Goal: Task Accomplishment & Management: Complete application form

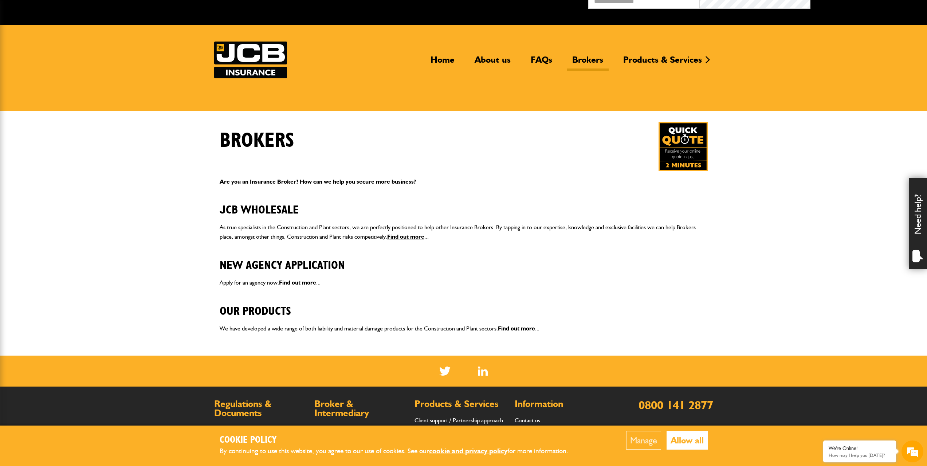
scroll to position [73, 0]
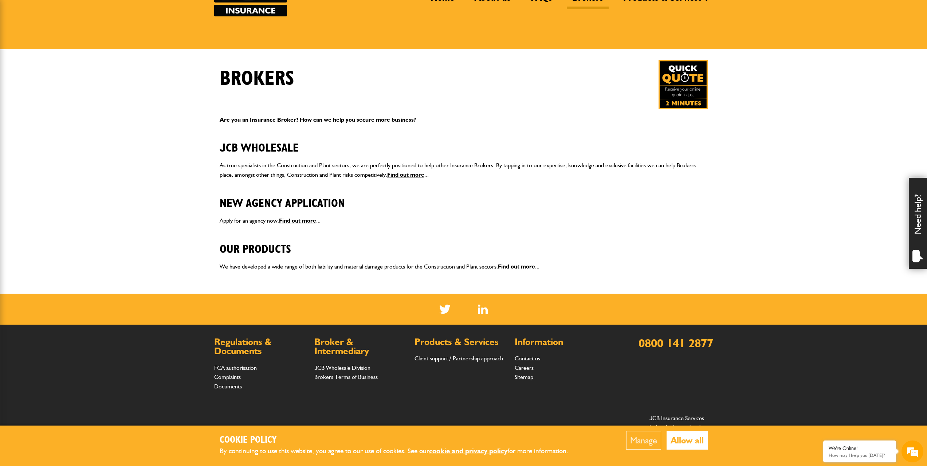
click at [683, 91] on img at bounding box center [683, 84] width 49 height 49
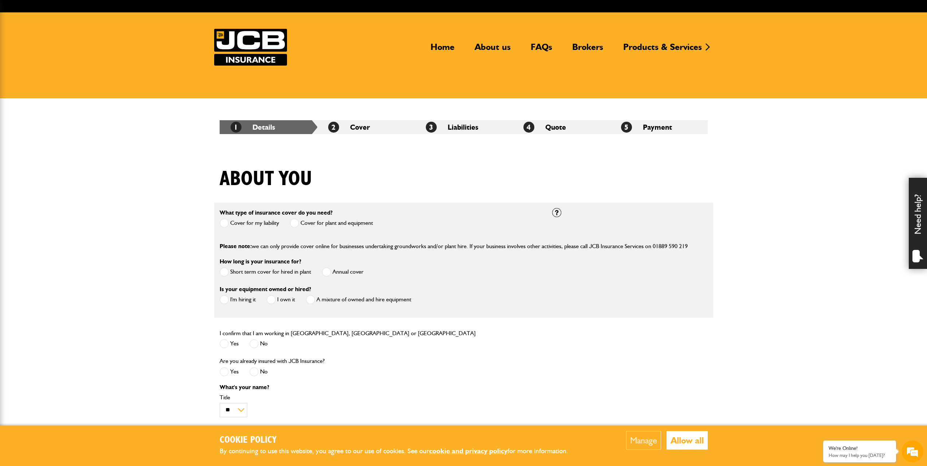
scroll to position [36, 0]
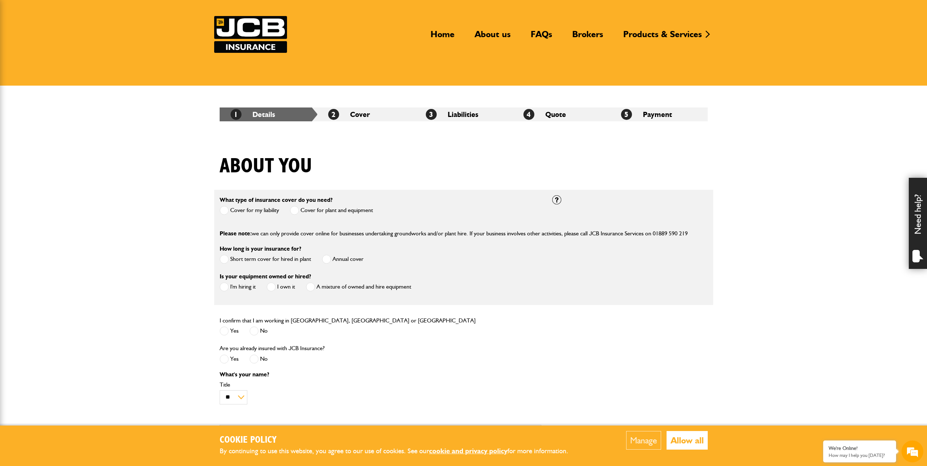
click at [225, 210] on span at bounding box center [224, 210] width 9 height 9
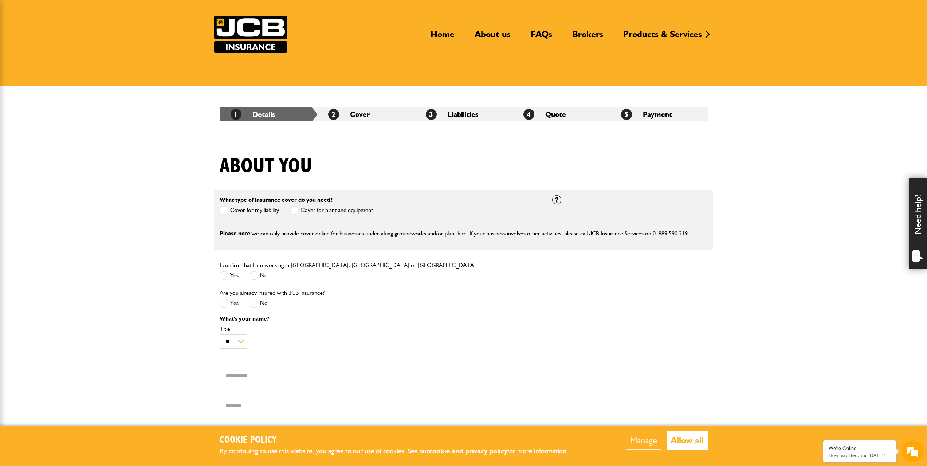
click at [298, 210] on span at bounding box center [294, 210] width 9 height 9
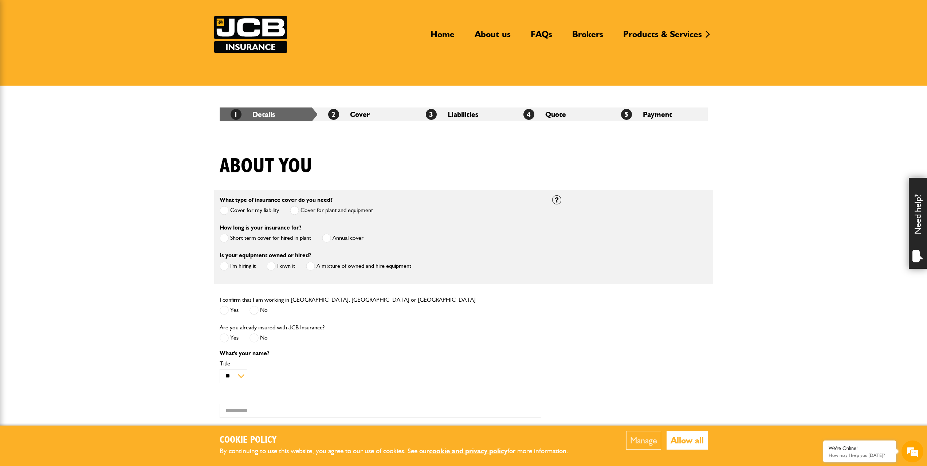
click at [326, 238] on span at bounding box center [326, 238] width 9 height 9
click at [226, 266] on span at bounding box center [224, 266] width 9 height 9
click at [221, 311] on span at bounding box center [224, 310] width 9 height 9
click at [226, 339] on span at bounding box center [224, 337] width 9 height 9
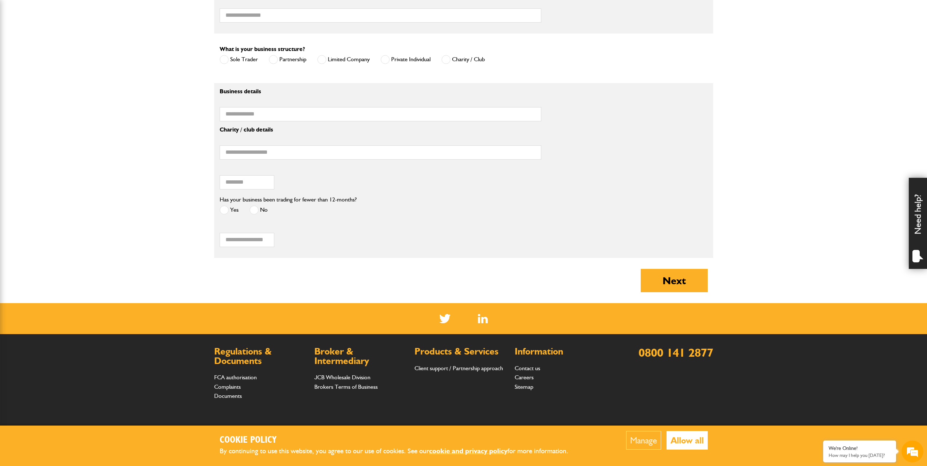
scroll to position [642, 0]
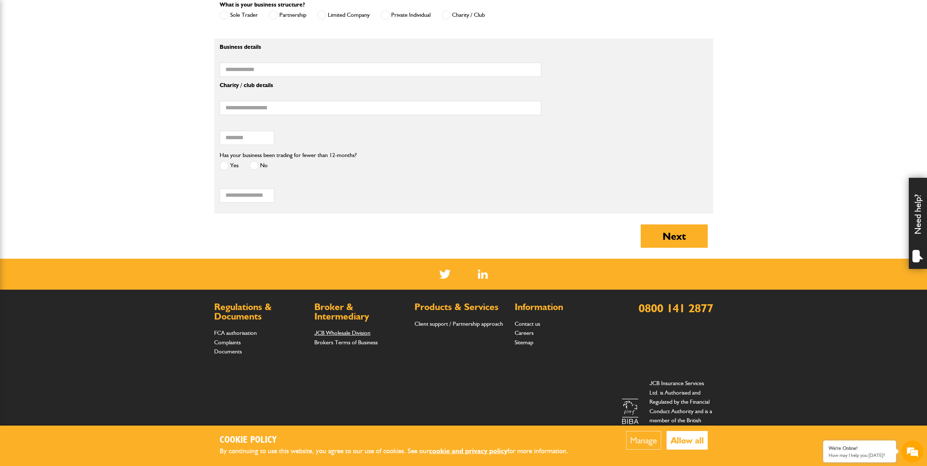
click at [360, 331] on link "JCB Wholesale Division" at bounding box center [342, 332] width 56 height 7
